Goal: Navigation & Orientation: Find specific page/section

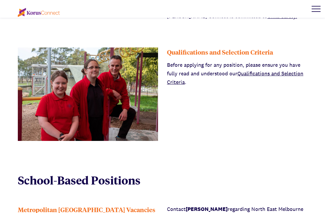
scroll to position [222, 0]
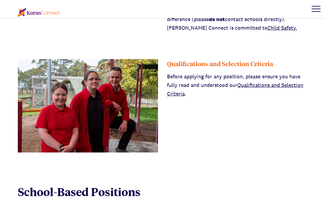
click at [271, 85] on link "Qualifications and Selection Criteria" at bounding box center [235, 89] width 136 height 15
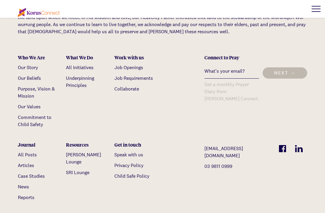
scroll to position [1664, 0]
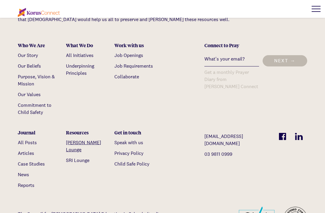
click at [84, 139] on link "[PERSON_NAME] Lounge" at bounding box center [83, 145] width 35 height 13
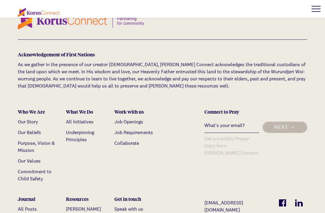
scroll to position [1588, 0]
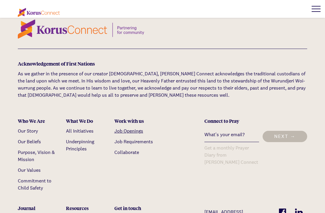
click at [139, 128] on link "Job Openings" at bounding box center [128, 131] width 29 height 6
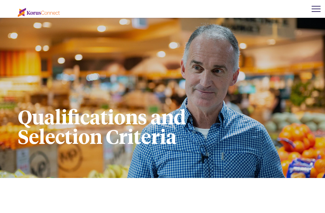
scroll to position [1588, 0]
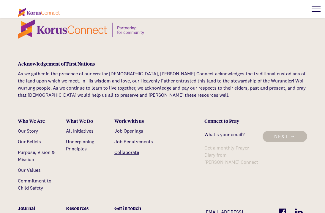
click at [131, 149] on link "Collaborate" at bounding box center [126, 152] width 25 height 6
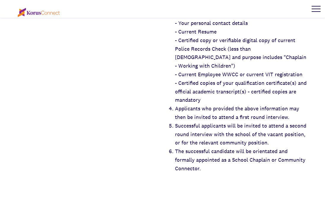
scroll to position [1264, 0]
